Goal: Check status

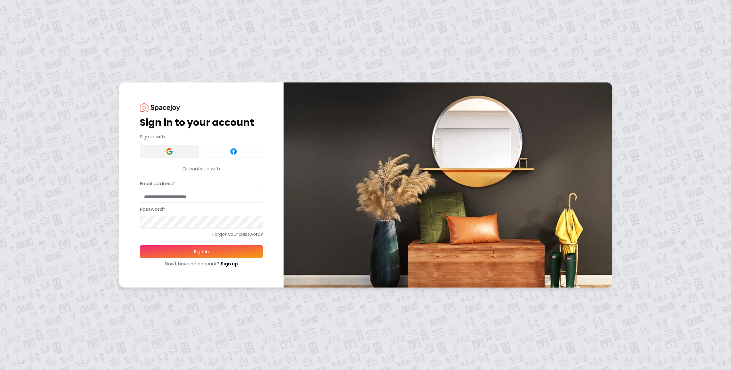
click at [167, 150] on img at bounding box center [169, 152] width 8 height 8
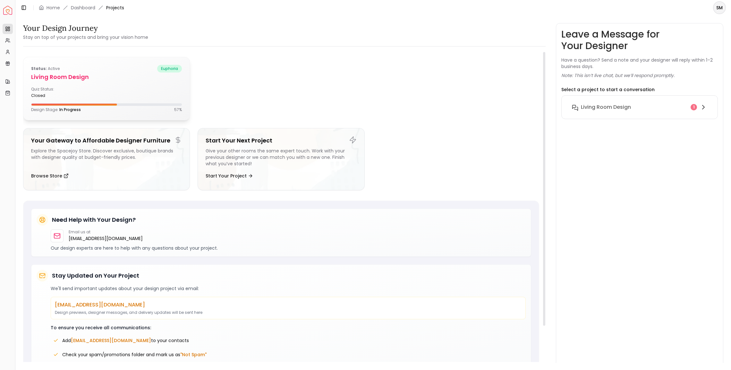
click at [66, 86] on div "Status: active euphoria Living Room design Quiz Status: closed Design Stage: In…" at bounding box center [106, 88] width 166 height 63
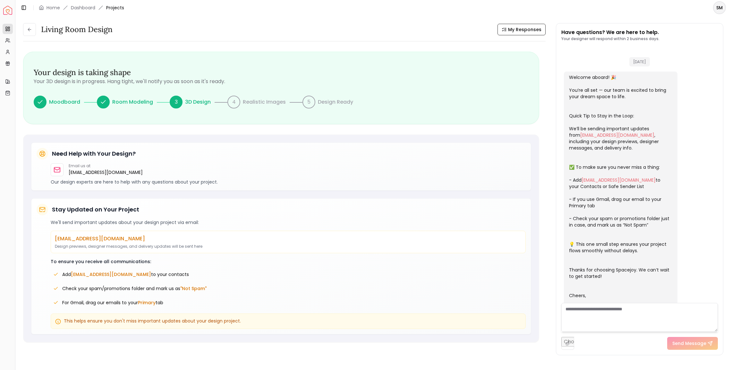
scroll to position [20, 0]
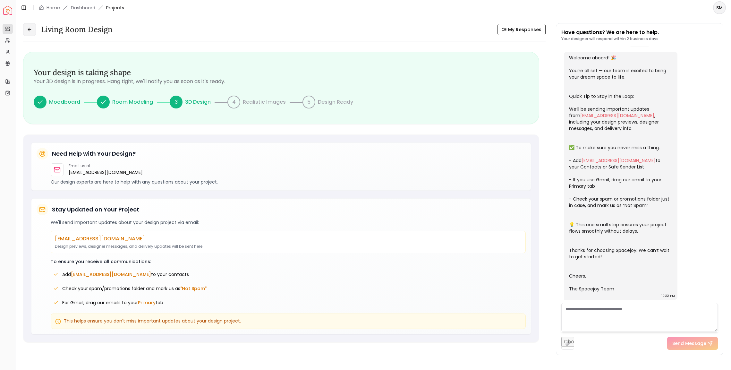
click at [30, 30] on icon at bounding box center [29, 29] width 5 height 5
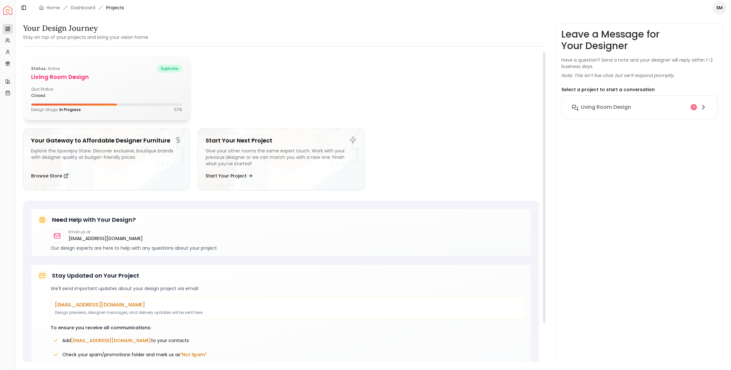
click at [67, 79] on h5 "Living Room design" at bounding box center [106, 76] width 151 height 9
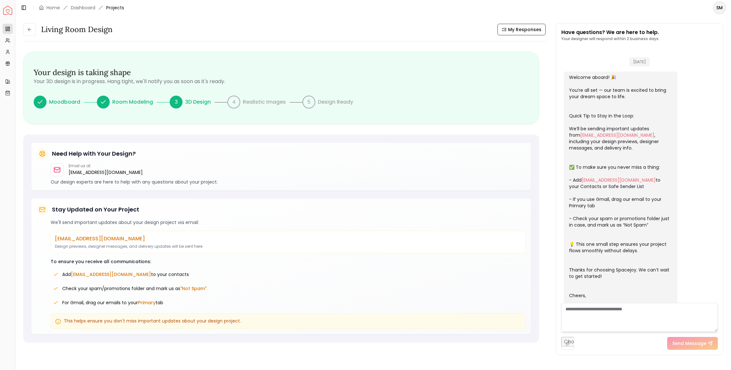
scroll to position [20, 0]
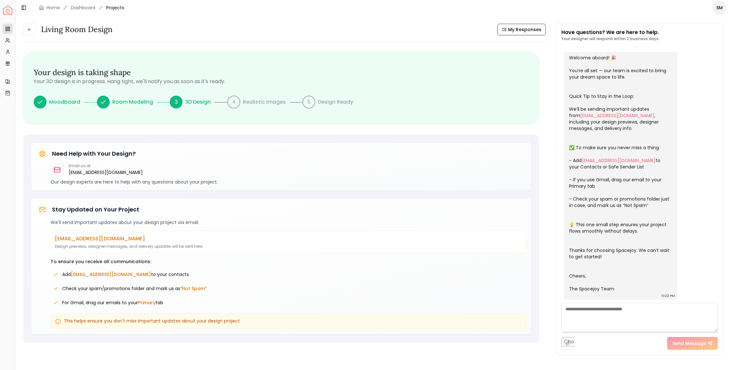
click at [308, 147] on div "Need Help with Your Design? Email us at hello@spacejoy.com Our design experts a…" at bounding box center [281, 166] width 500 height 48
